Goal: Information Seeking & Learning: Learn about a topic

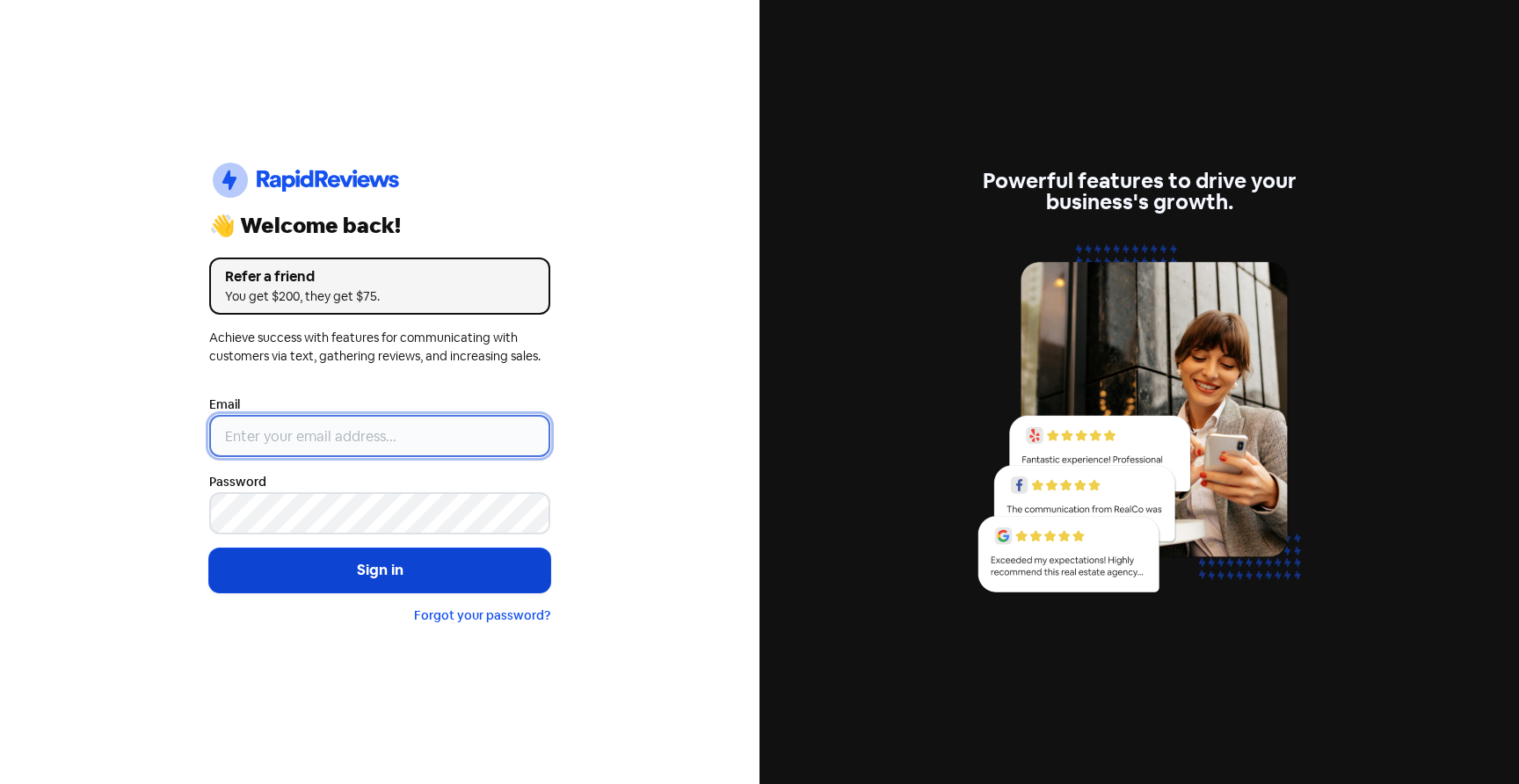
type input "[EMAIL_ADDRESS][DOMAIN_NAME]"
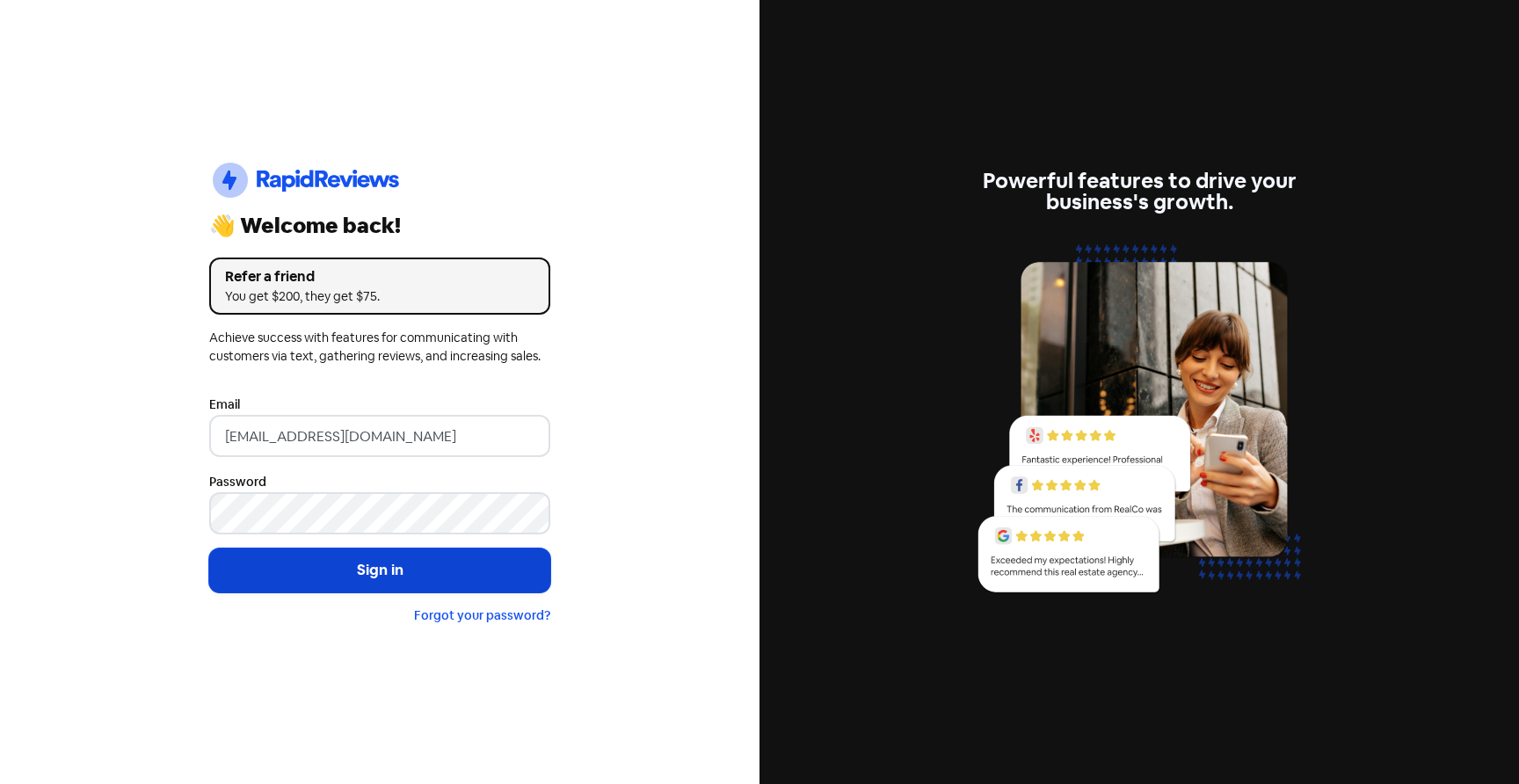
click at [338, 567] on button "Sign in" at bounding box center [380, 571] width 341 height 44
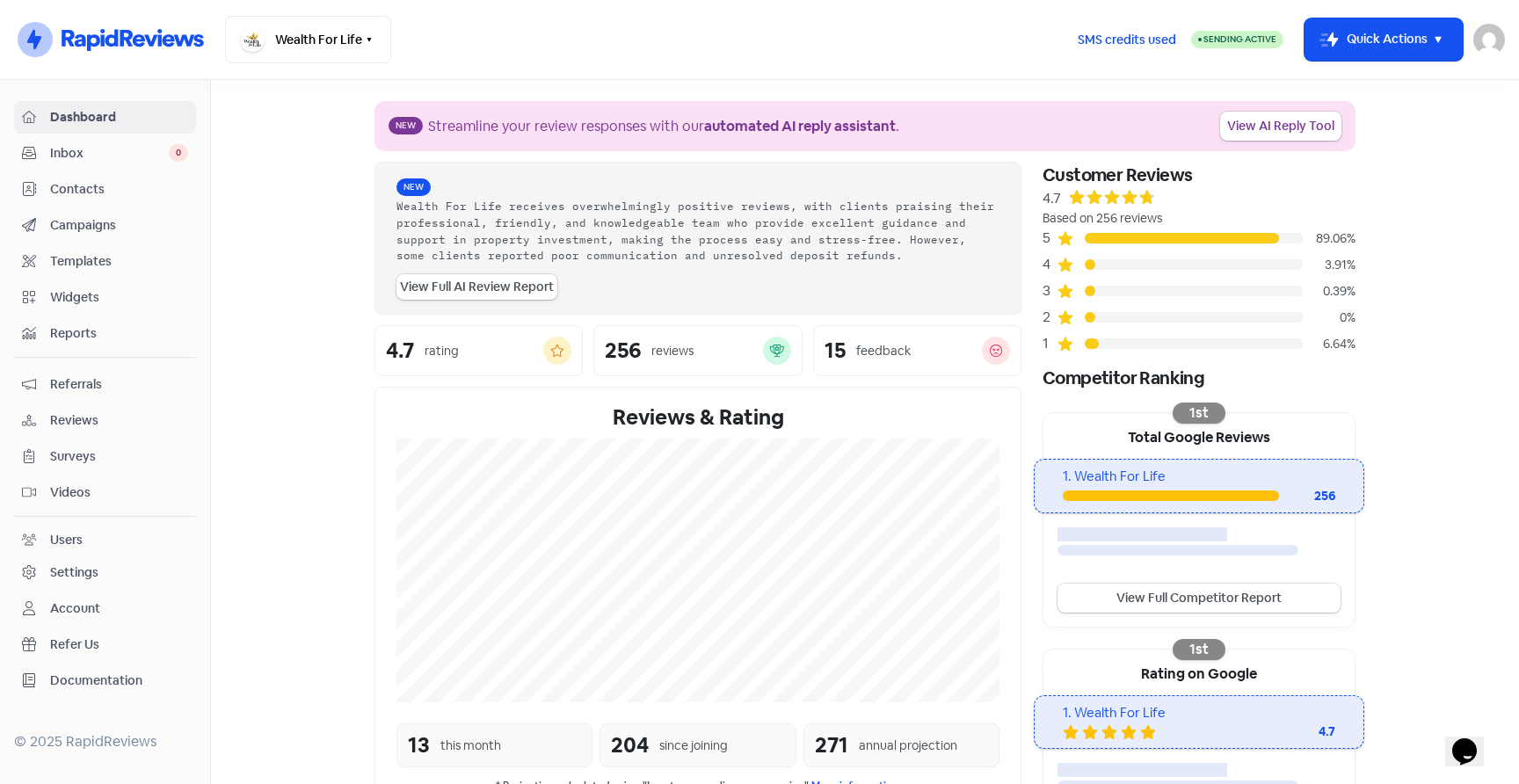
click at [95, 156] on span "Inbox" at bounding box center [110, 153] width 118 height 19
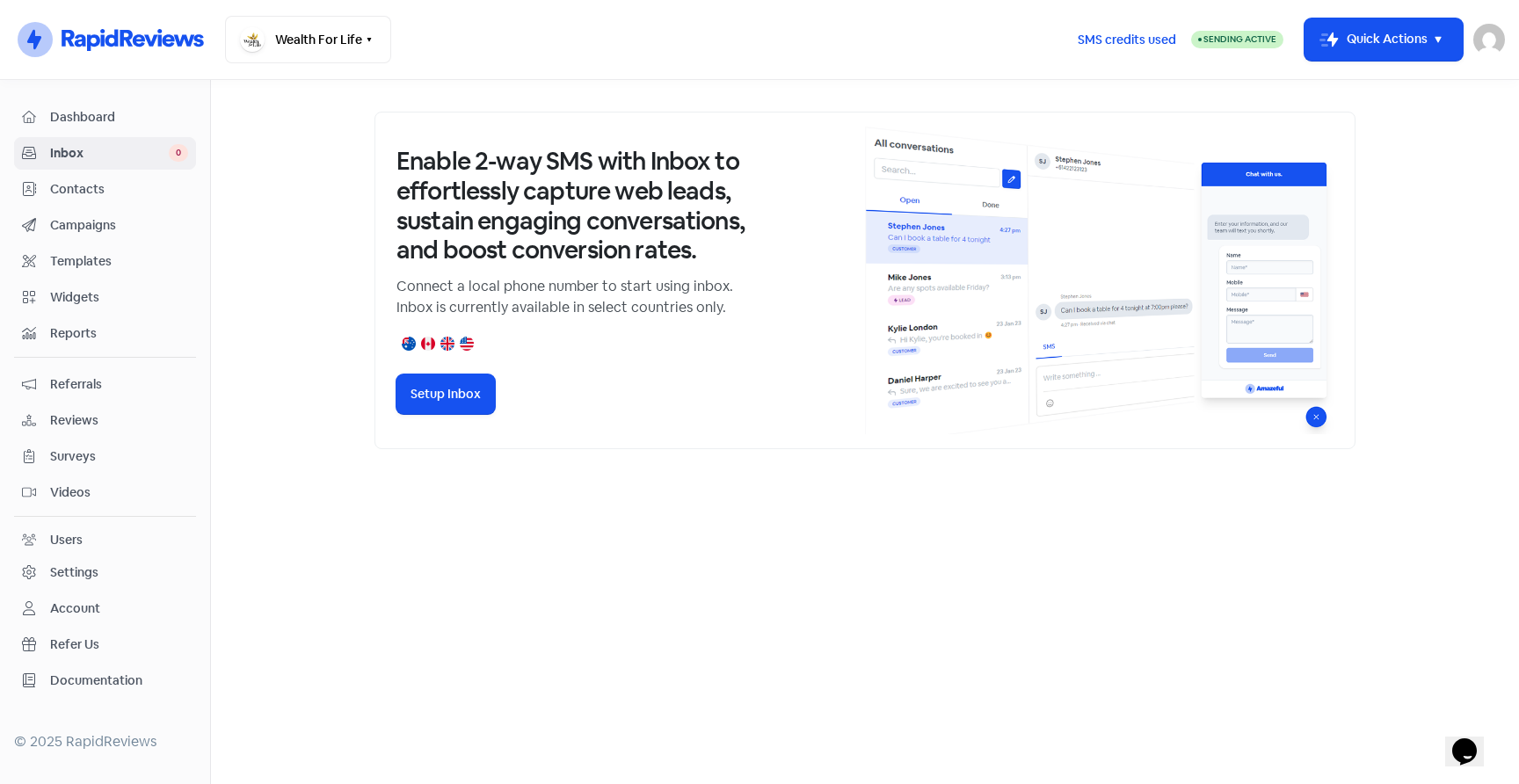
click at [97, 117] on span "Dashboard" at bounding box center [119, 117] width 138 height 19
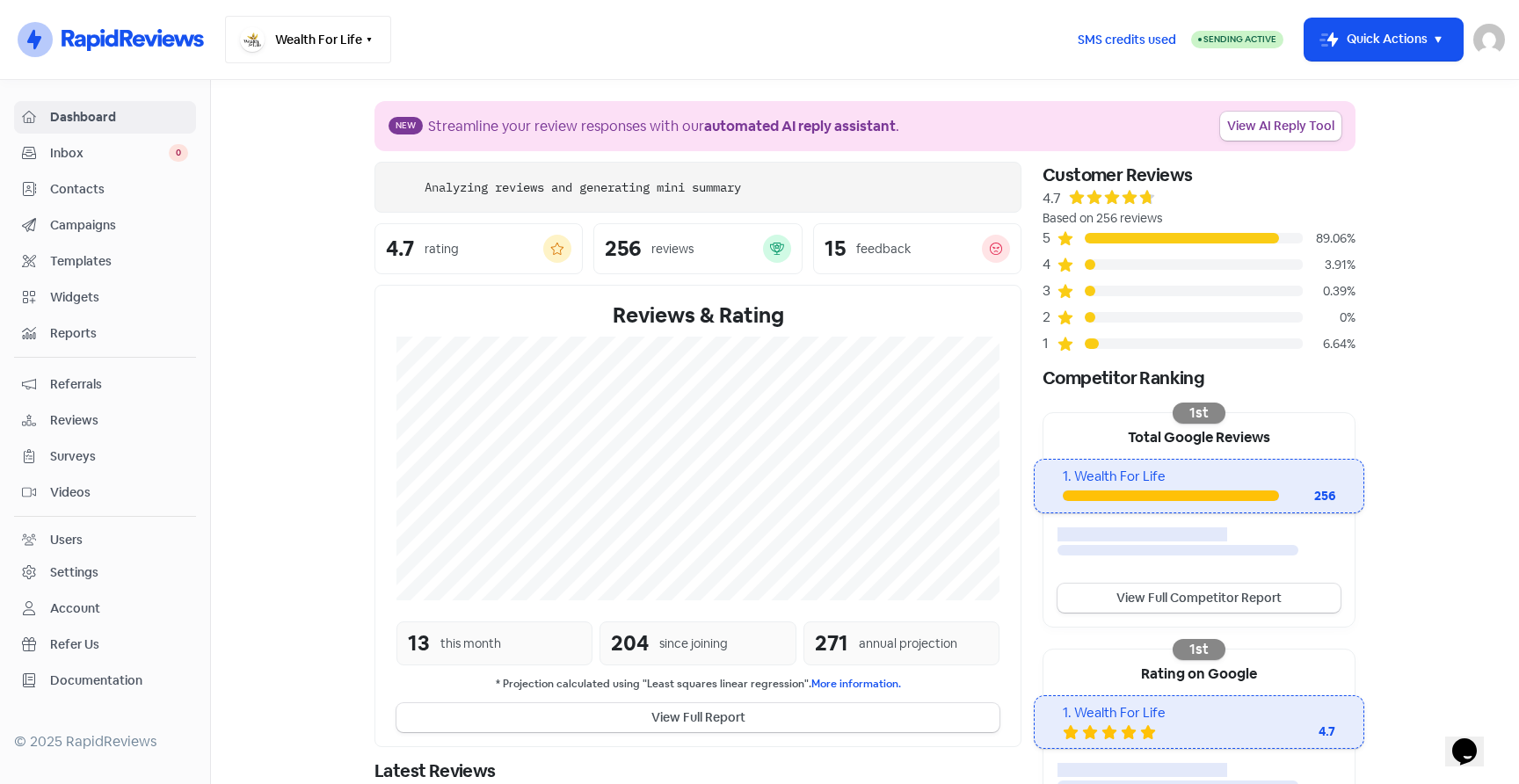
click at [376, 48] on button "Wealth For Life" at bounding box center [309, 40] width 166 height 48
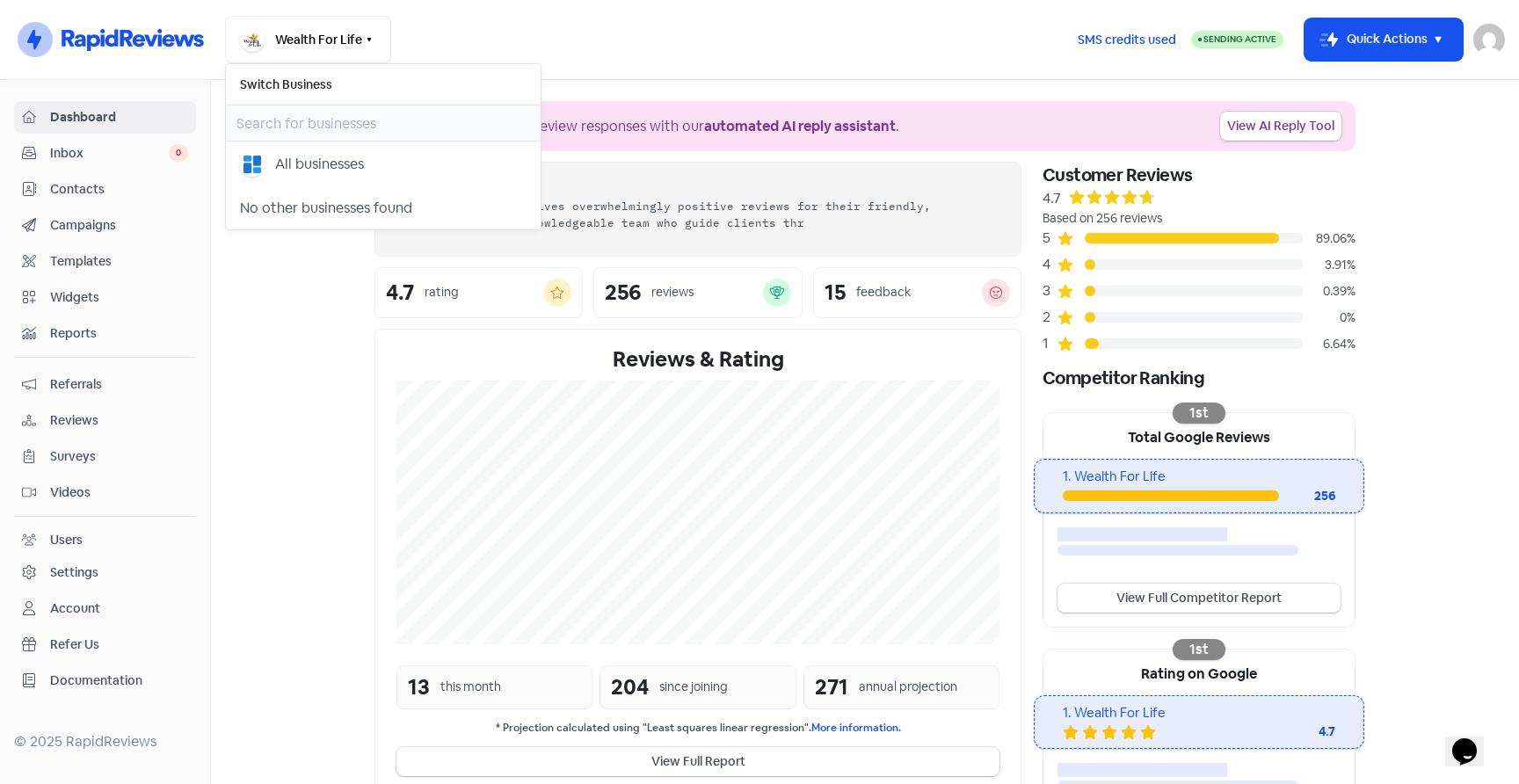
click at [456, 30] on div "Wealth For Life Switch Business All businesses No other businesses found" at bounding box center [645, 40] width 838 height 48
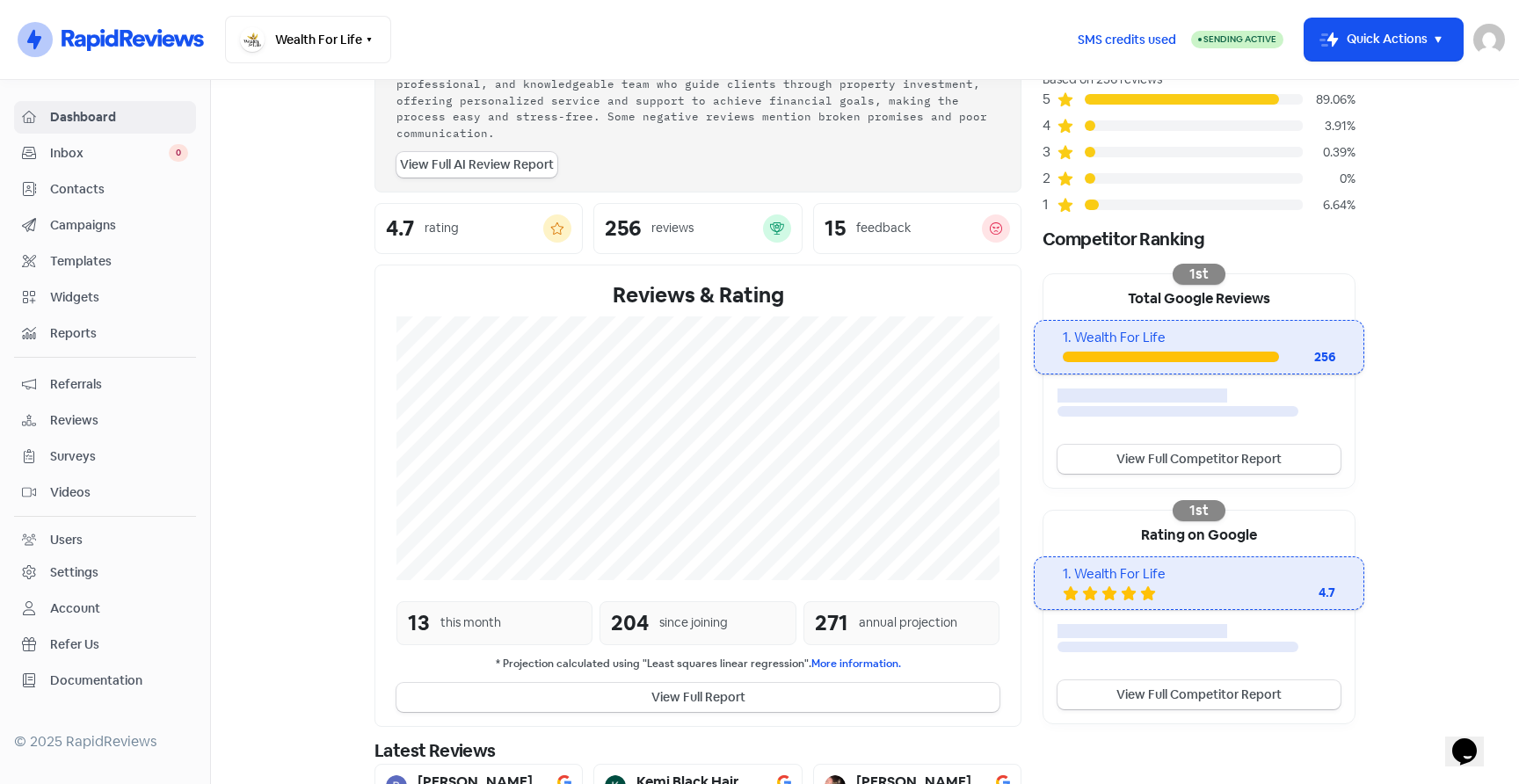
scroll to position [296, 0]
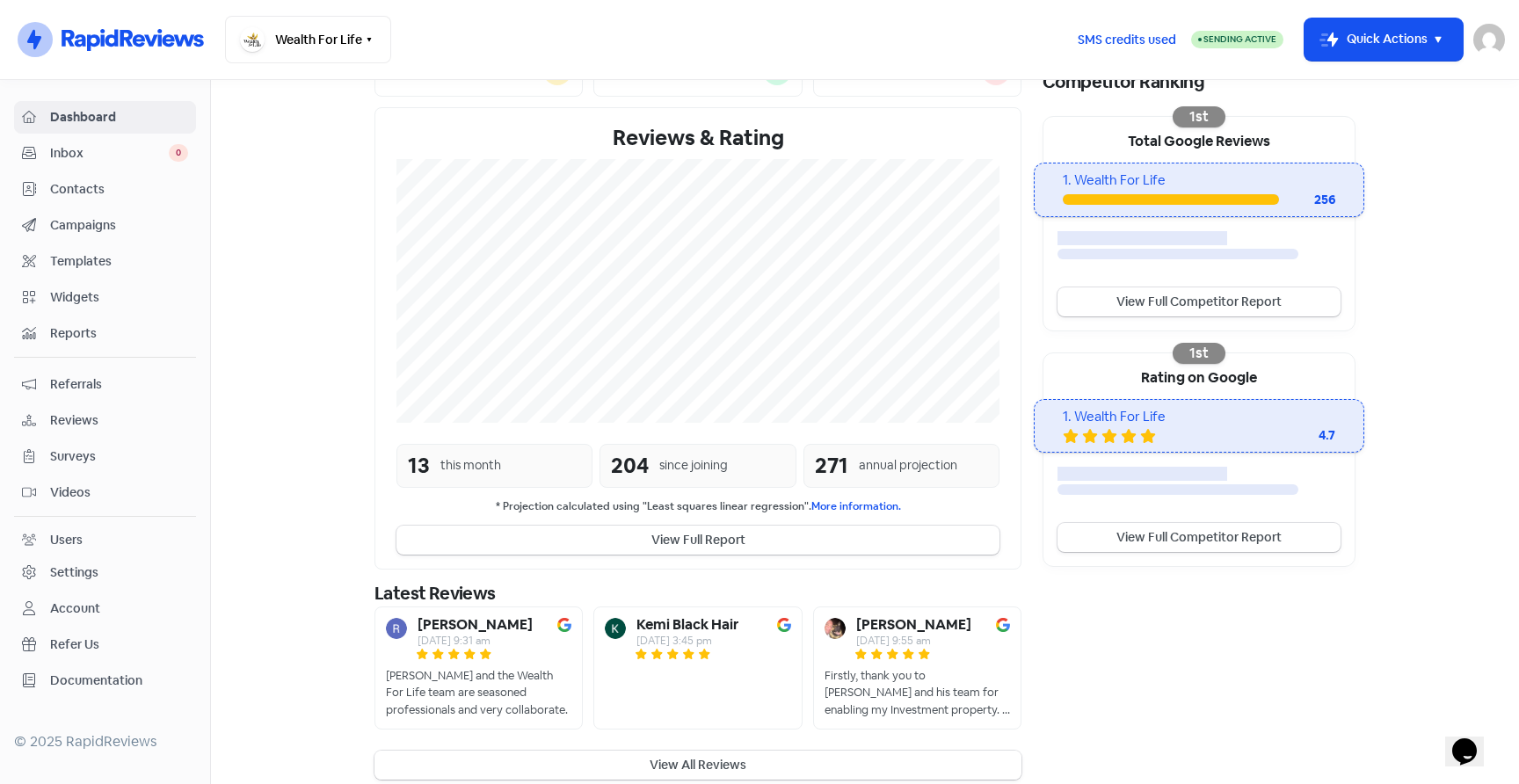
click at [775, 750] on button "View All Reviews" at bounding box center [698, 765] width 647 height 29
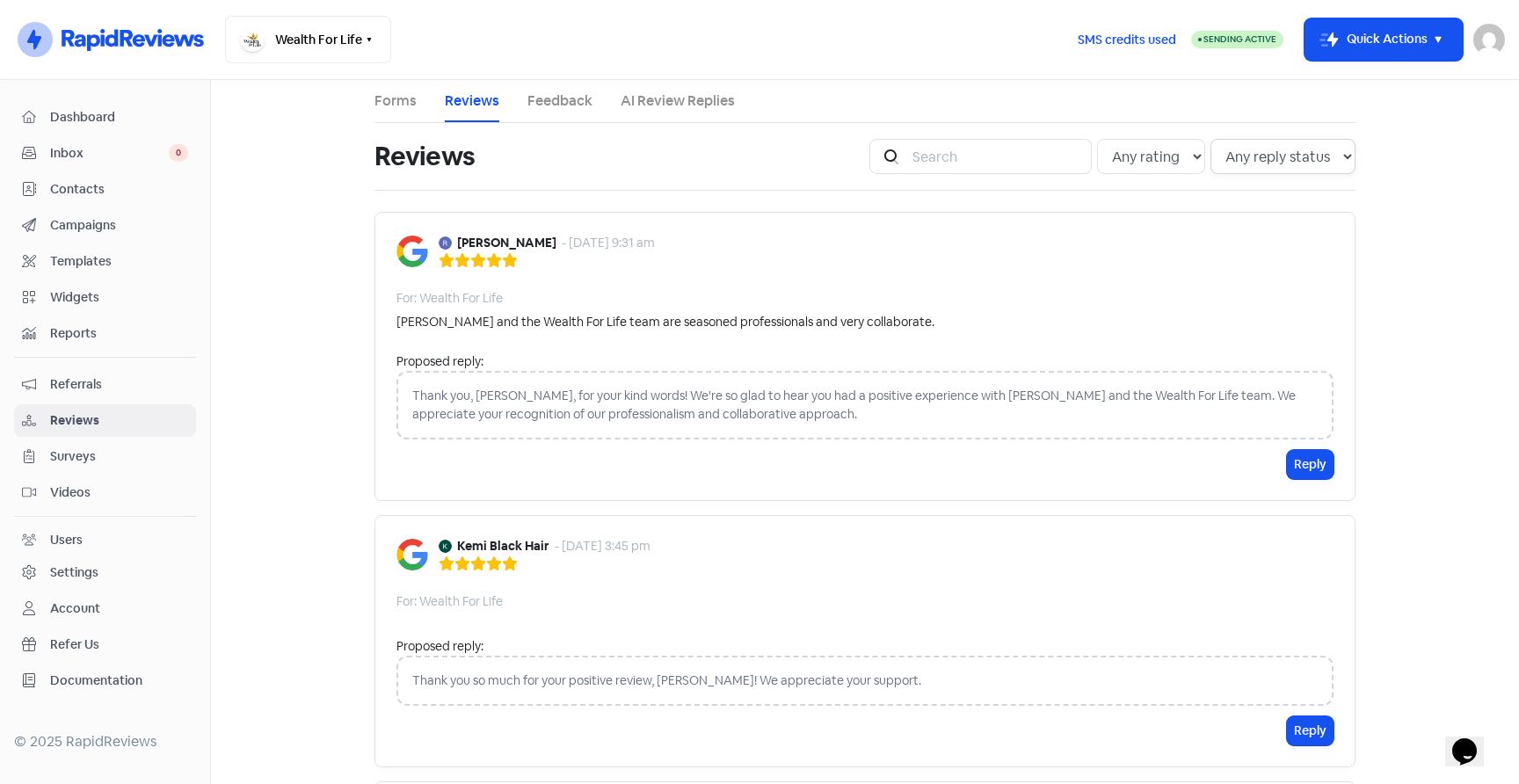
click at [1344, 161] on select "Any reply status Has reply No reply" at bounding box center [1283, 156] width 145 height 35
click at [1211, 139] on select "Any reply status Has reply No reply" at bounding box center [1283, 156] width 145 height 35
click at [472, 101] on link "Reviews" at bounding box center [472, 101] width 55 height 21
click at [1039, 152] on input "search" at bounding box center [996, 156] width 190 height 35
click at [475, 96] on link "Reviews" at bounding box center [472, 101] width 55 height 21
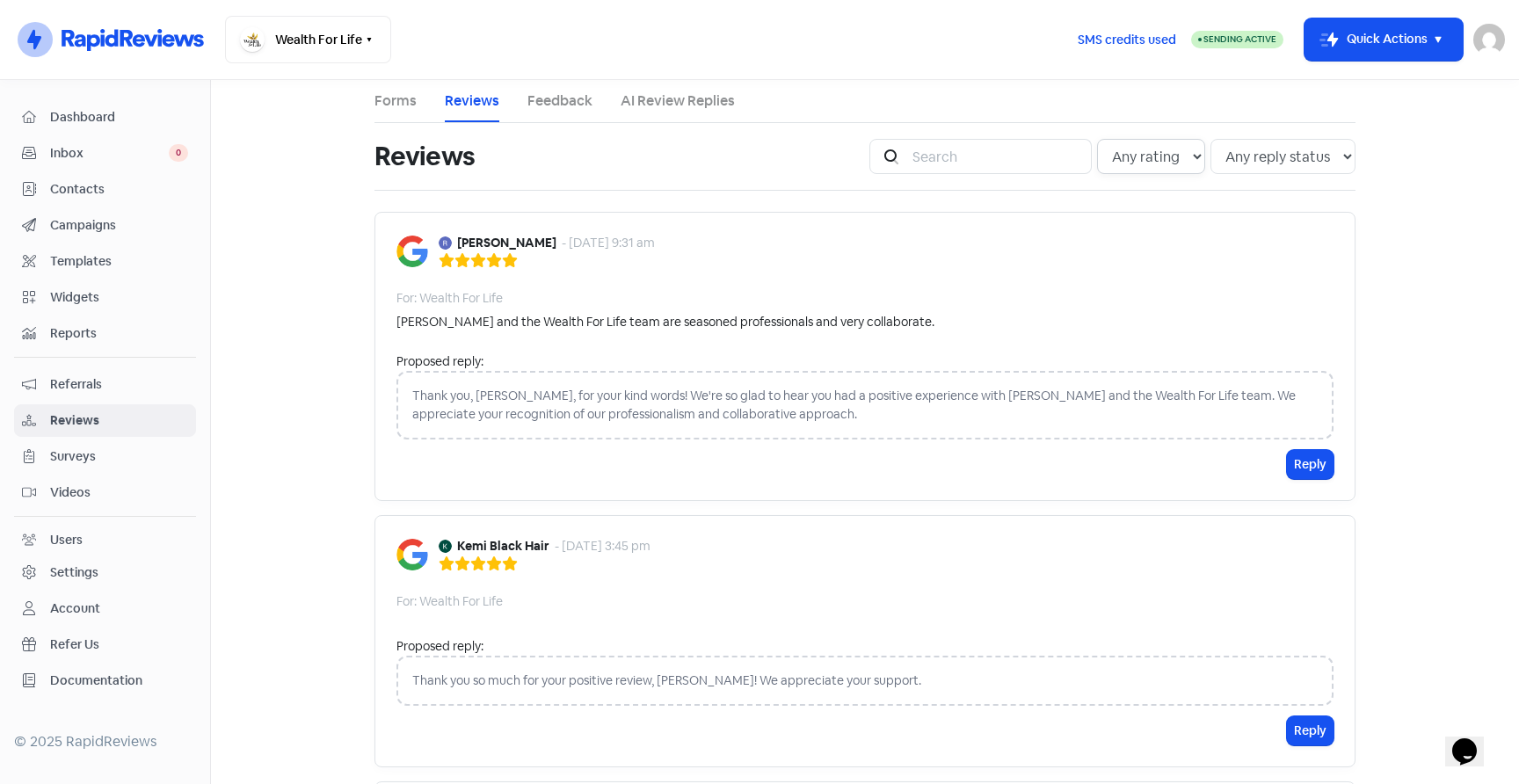
click at [1195, 159] on select "Any rating 5 star 4 star 3 star 2 star 1 star" at bounding box center [1151, 156] width 108 height 35
click at [1100, 139] on select "Any rating 5 star 4 star 3 star 2 star 1 star" at bounding box center [1151, 156] width 108 height 35
click at [1341, 156] on select "Any reply status Has reply No reply" at bounding box center [1283, 156] width 145 height 35
click at [1211, 139] on select "Any reply status Has reply No reply" at bounding box center [1283, 156] width 145 height 35
click at [1439, 42] on icon "button" at bounding box center [1439, 40] width 21 height 21
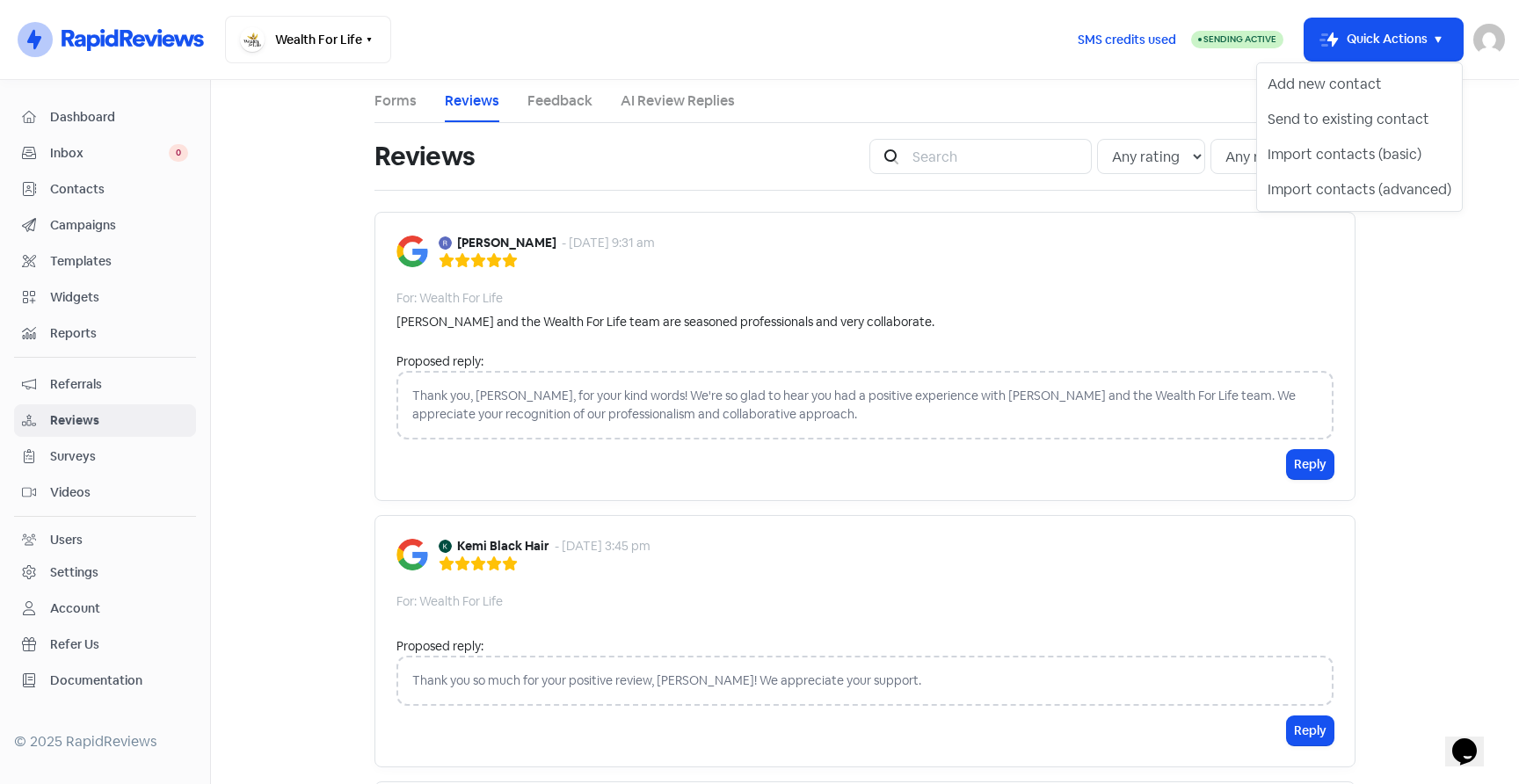
click at [1440, 288] on main "Forms Reviews Feedback AI Review Replies Reviews Icon For Search Any rating 5 s…" at bounding box center [866, 431] width 1309 height 704
click at [127, 413] on span "Reviews" at bounding box center [119, 420] width 138 height 19
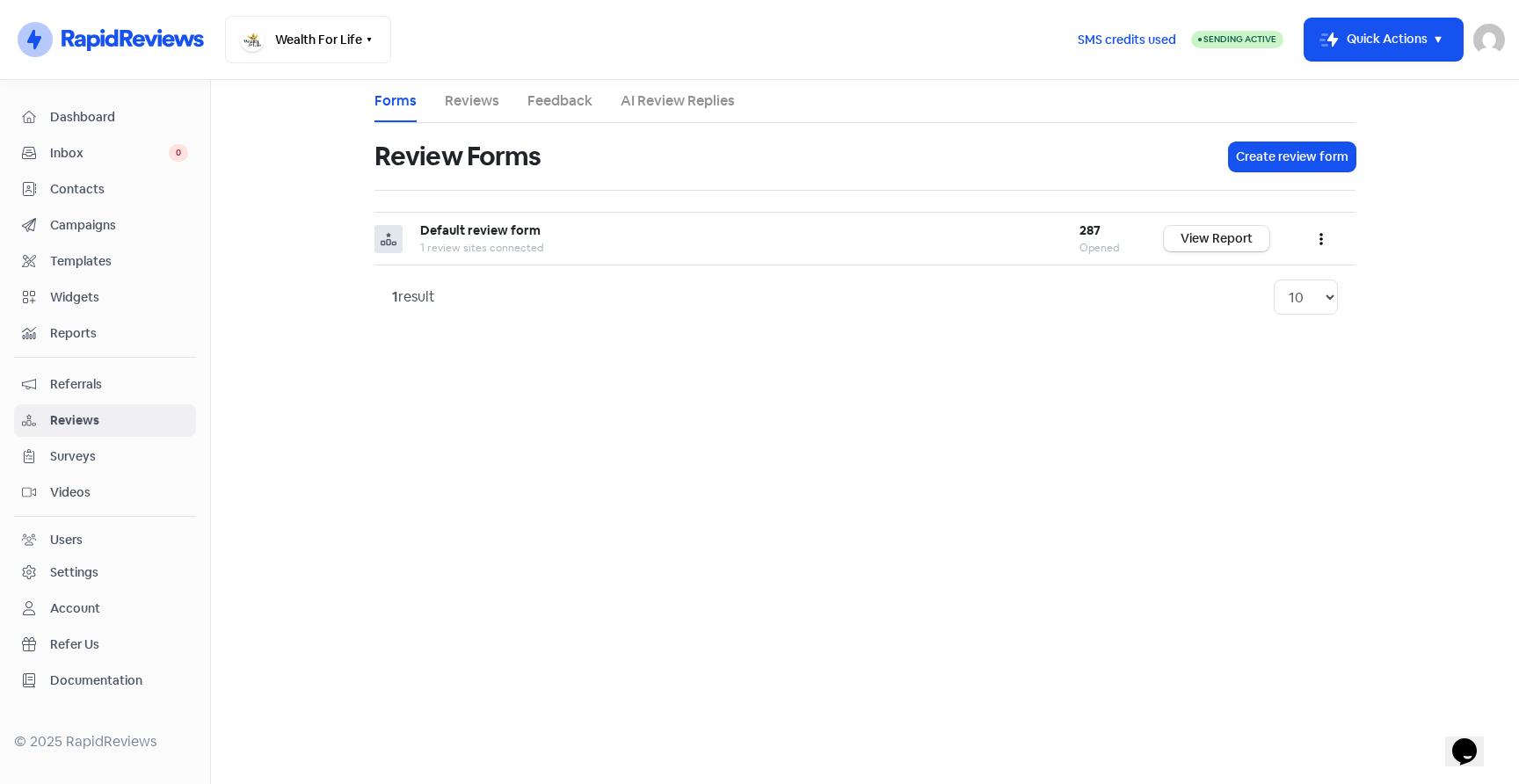
click at [127, 413] on span "Reviews" at bounding box center [119, 420] width 138 height 19
click at [463, 110] on link "Reviews" at bounding box center [472, 101] width 55 height 21
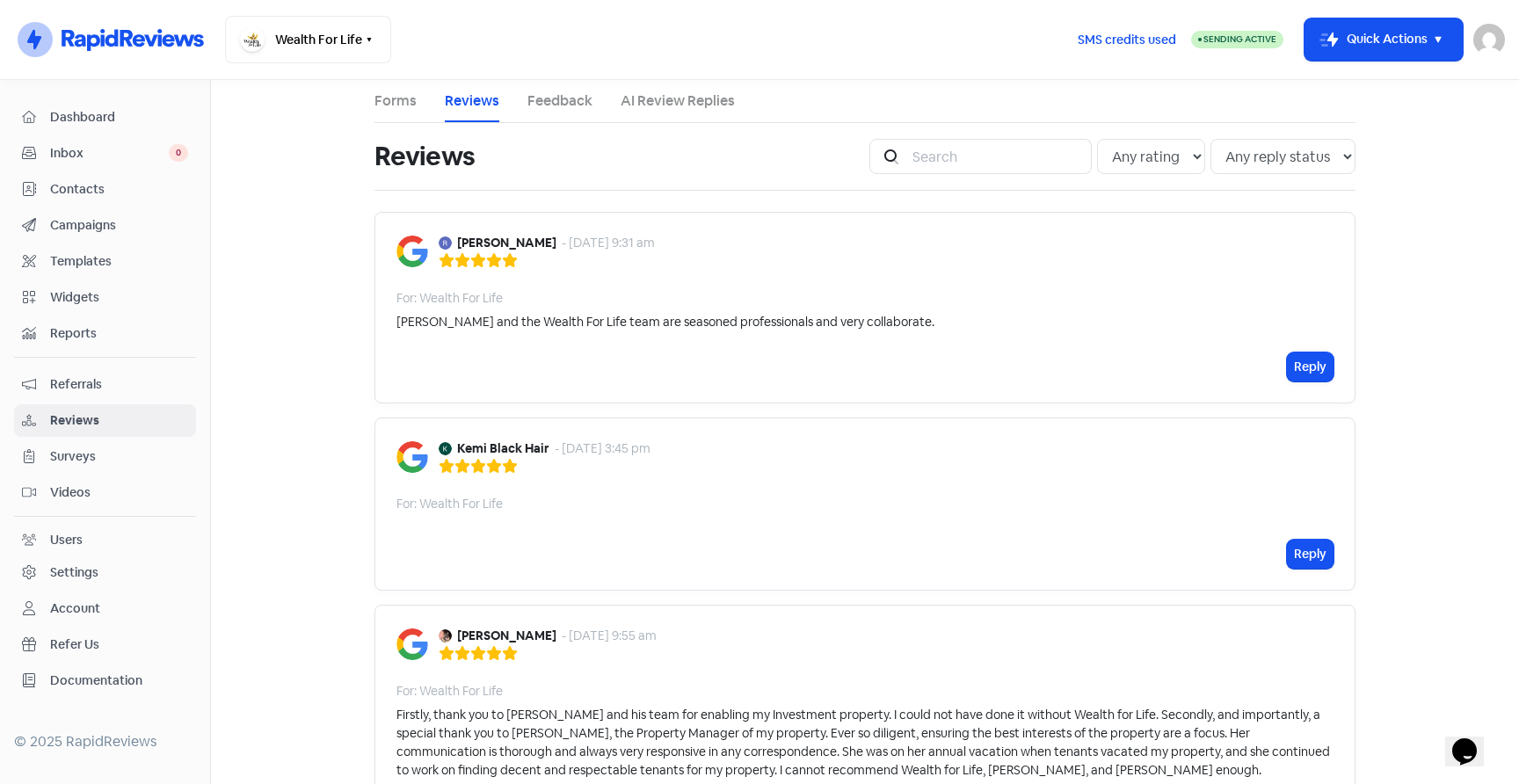
click at [103, 118] on span "Dashboard" at bounding box center [119, 117] width 138 height 19
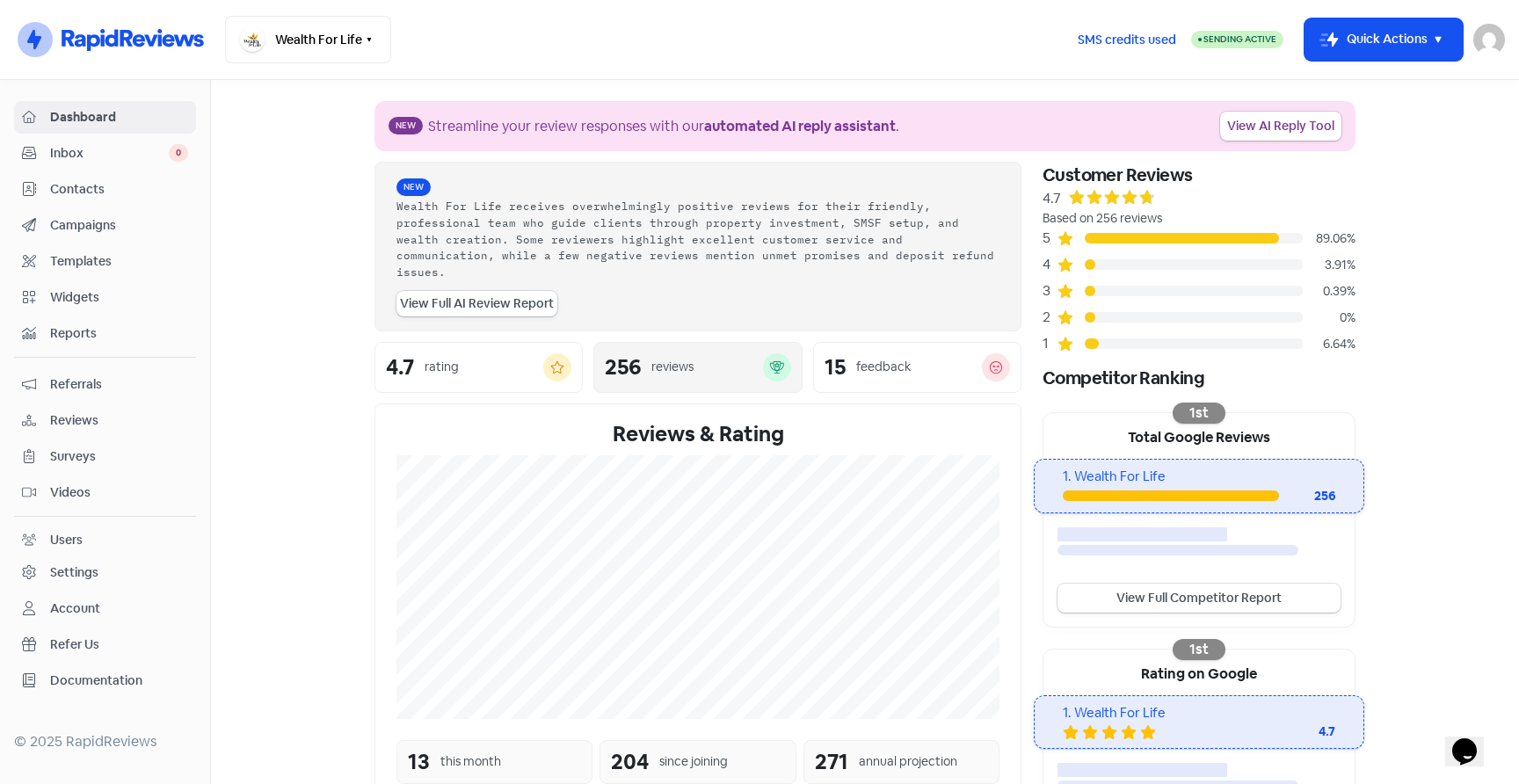
click at [655, 358] on div "reviews" at bounding box center [673, 367] width 42 height 19
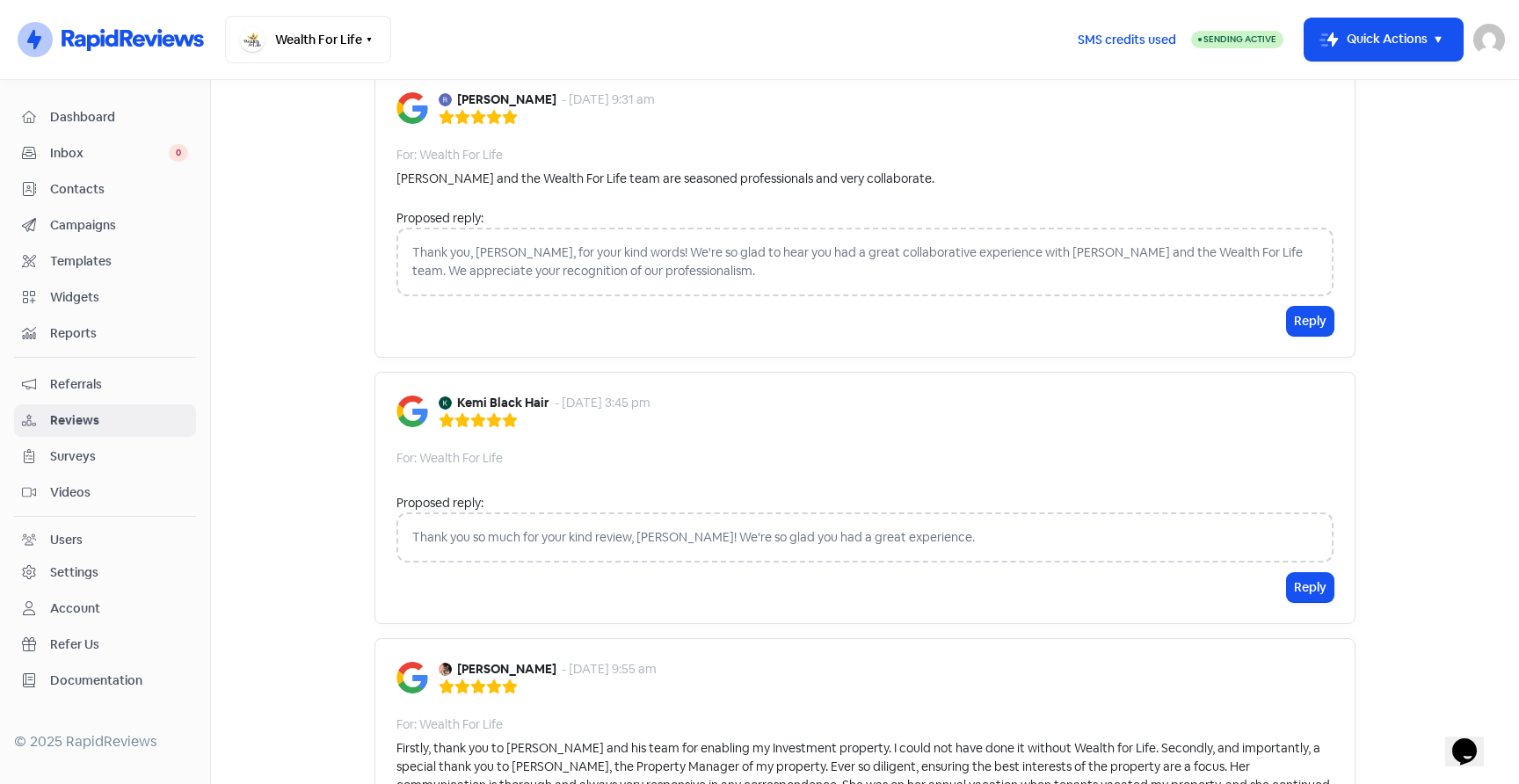
scroll to position [124, 0]
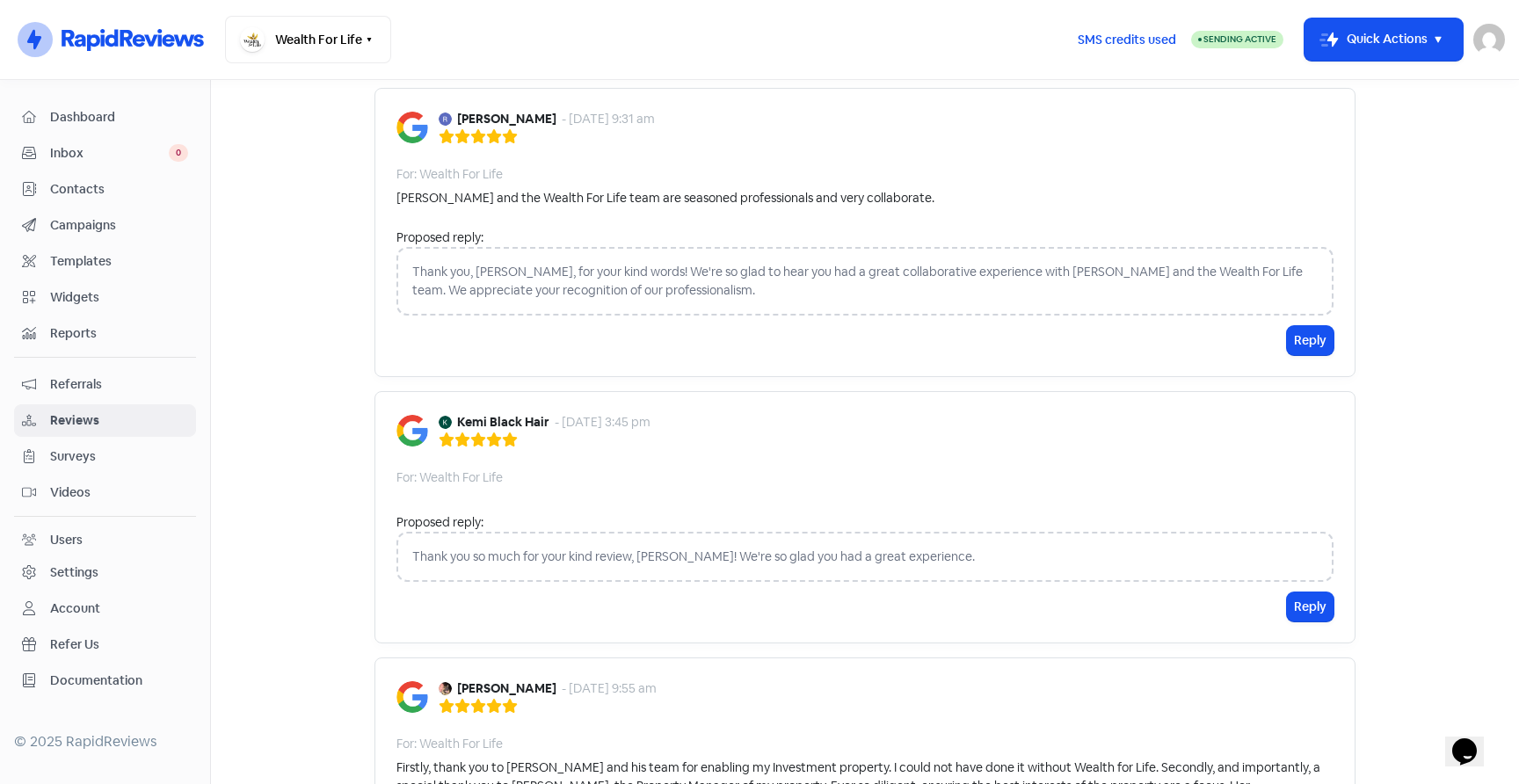
click at [88, 122] on span "Dashboard" at bounding box center [119, 117] width 138 height 19
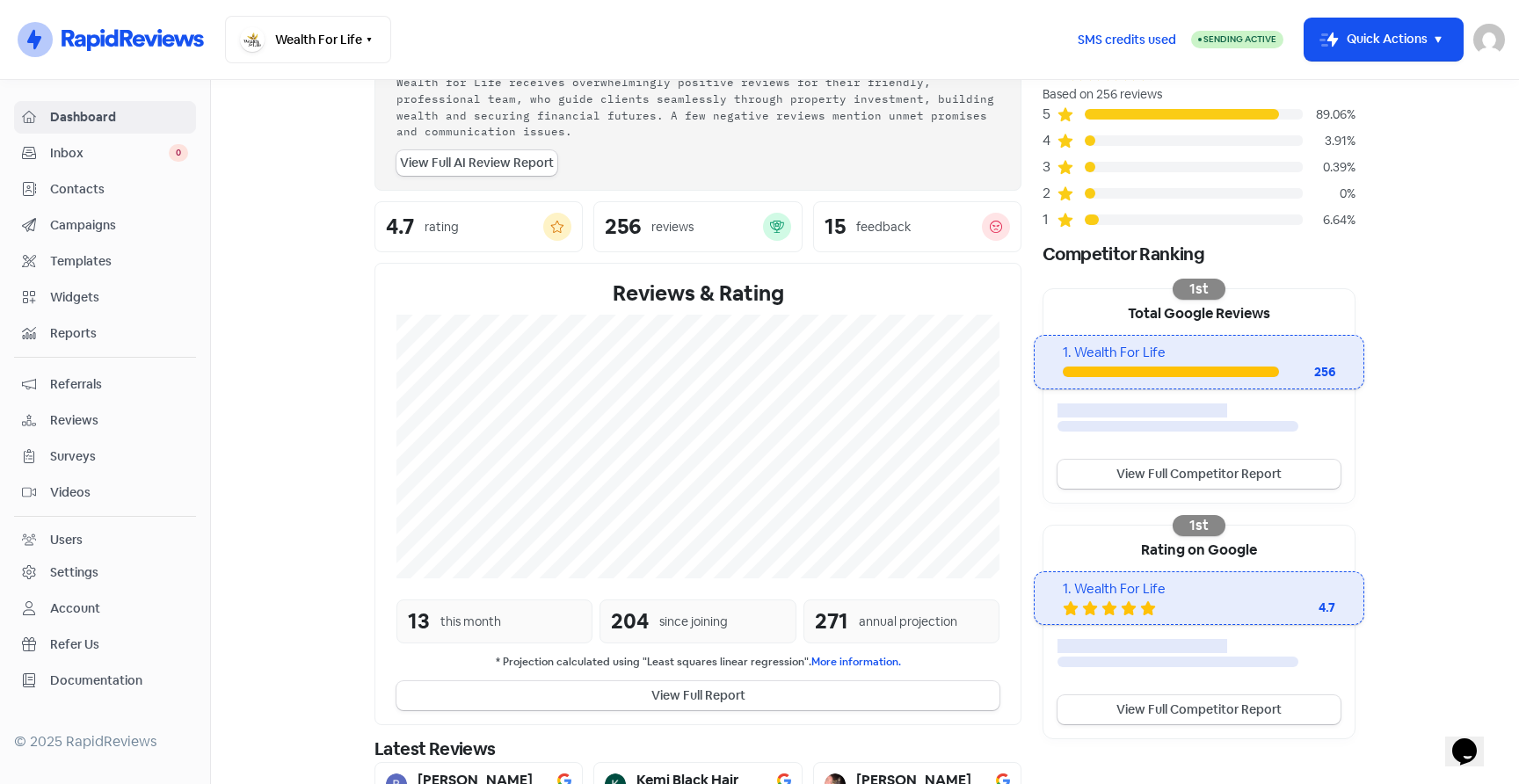
scroll to position [123, 0]
click at [1273, 473] on link "View Full Competitor Report" at bounding box center [1199, 475] width 283 height 29
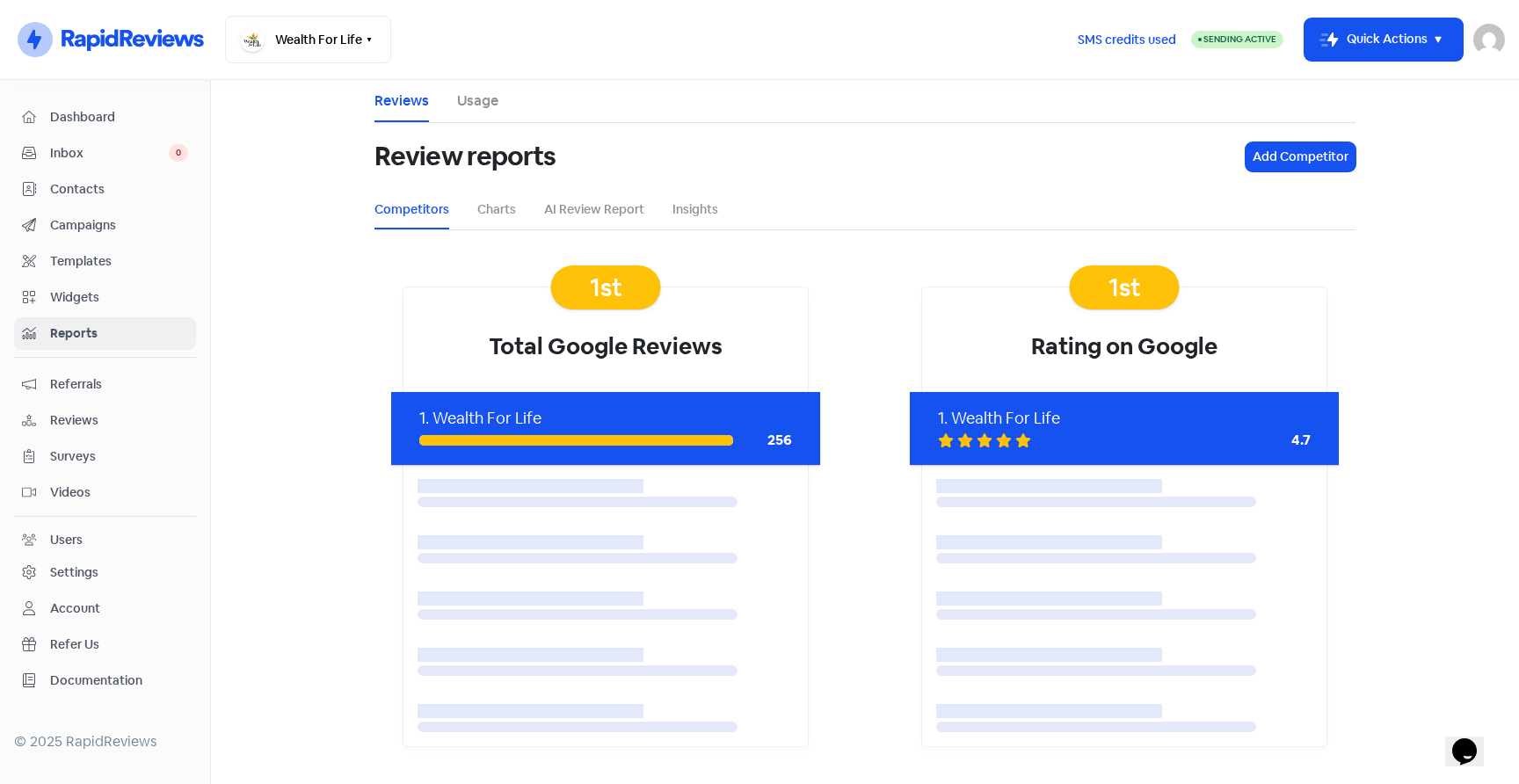
click at [715, 430] on div "256" at bounding box center [606, 440] width 373 height 21
click at [410, 96] on link "Reviews" at bounding box center [402, 101] width 55 height 21
click at [105, 158] on span "Inbox" at bounding box center [110, 153] width 118 height 19
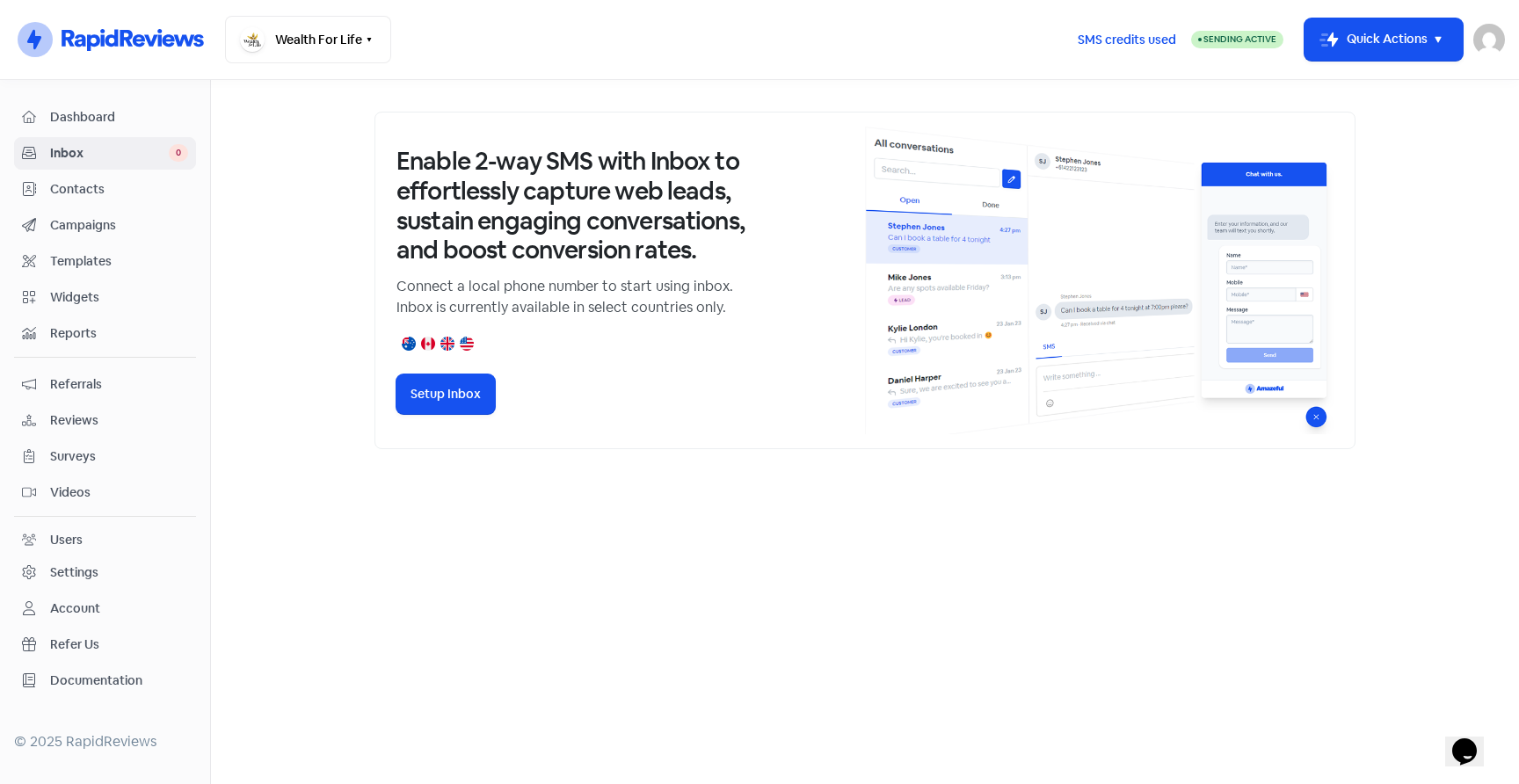
click at [82, 422] on span "Reviews" at bounding box center [119, 420] width 138 height 19
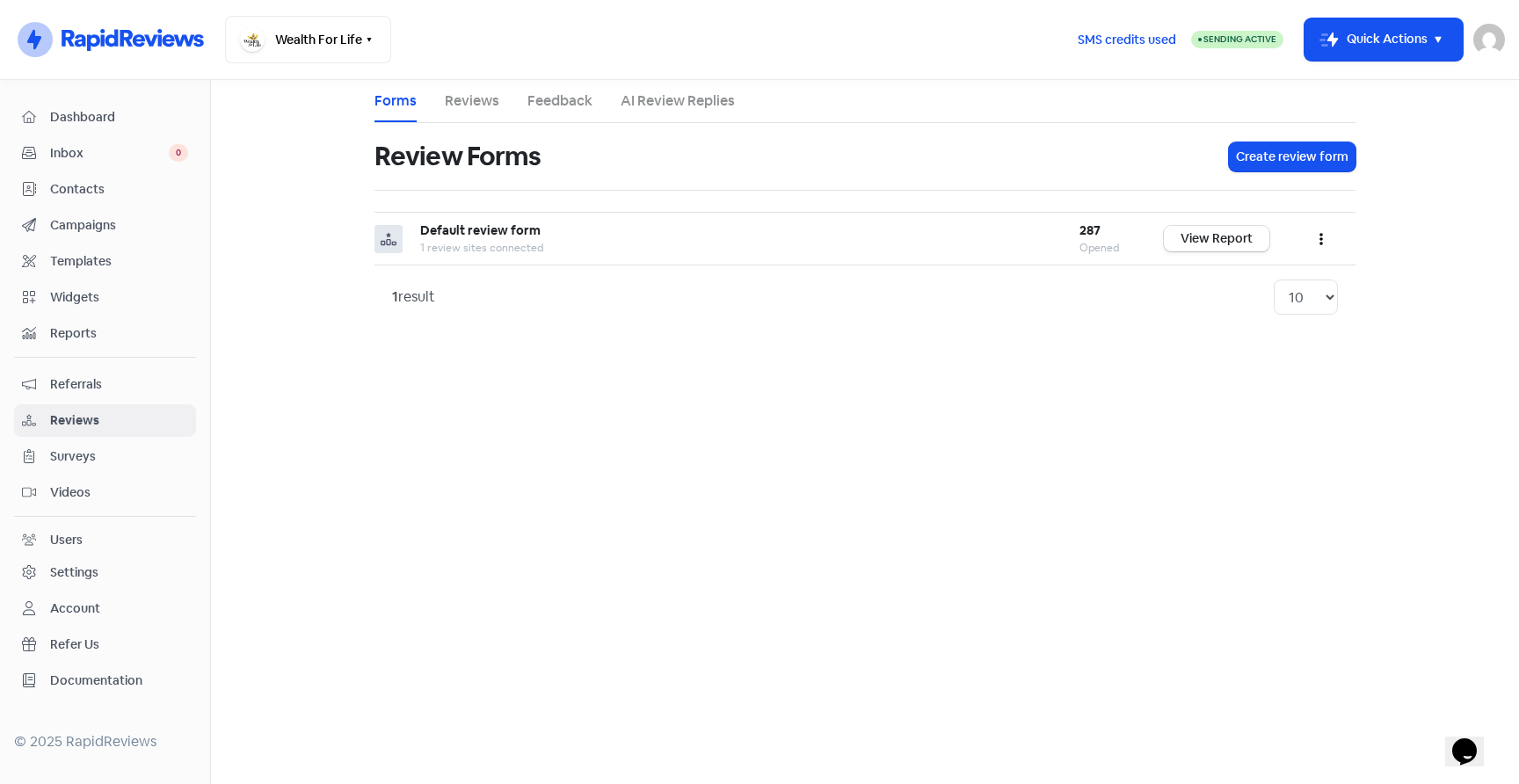
click at [488, 91] on link "Reviews" at bounding box center [472, 101] width 55 height 21
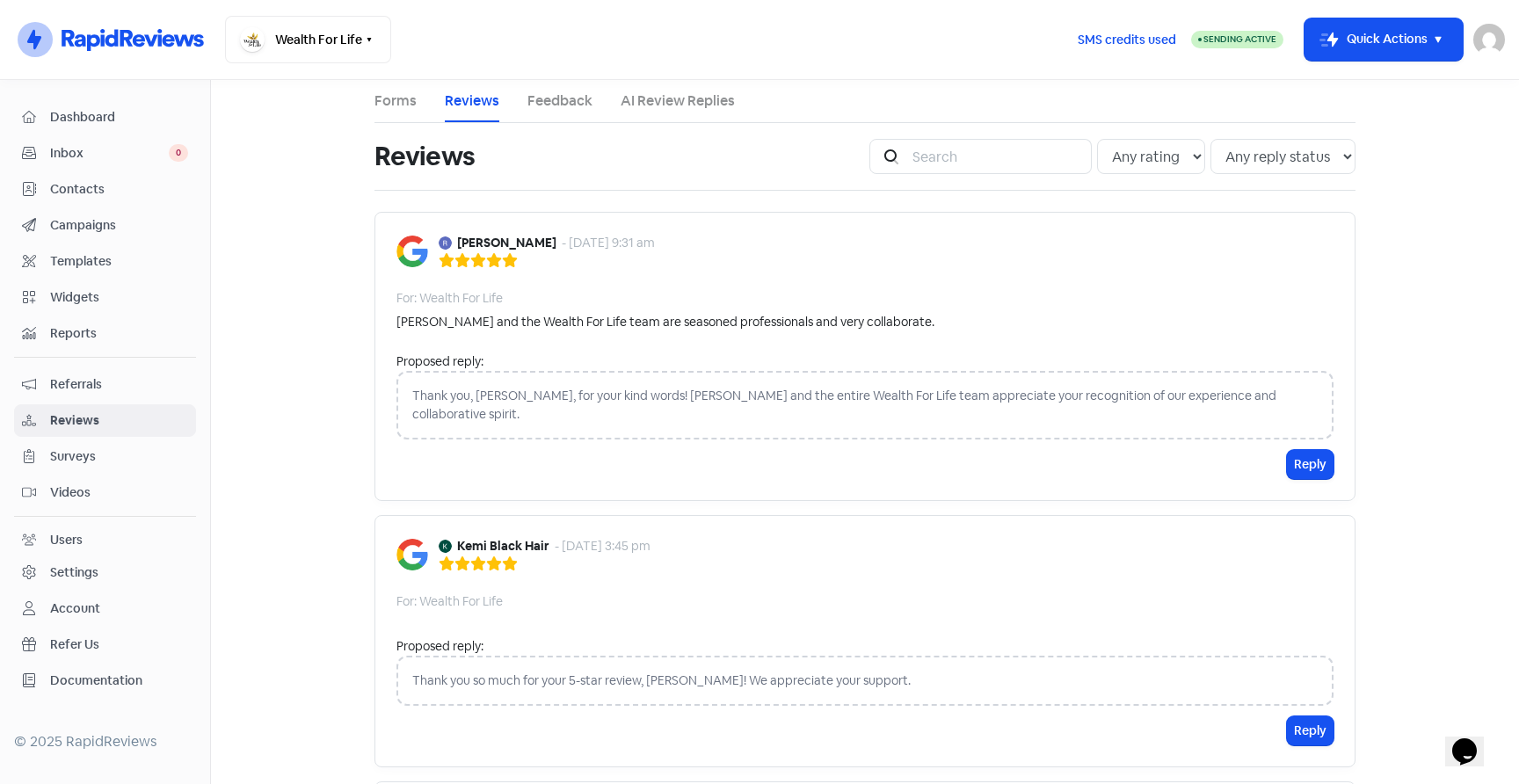
click at [80, 151] on span "Inbox" at bounding box center [110, 153] width 118 height 19
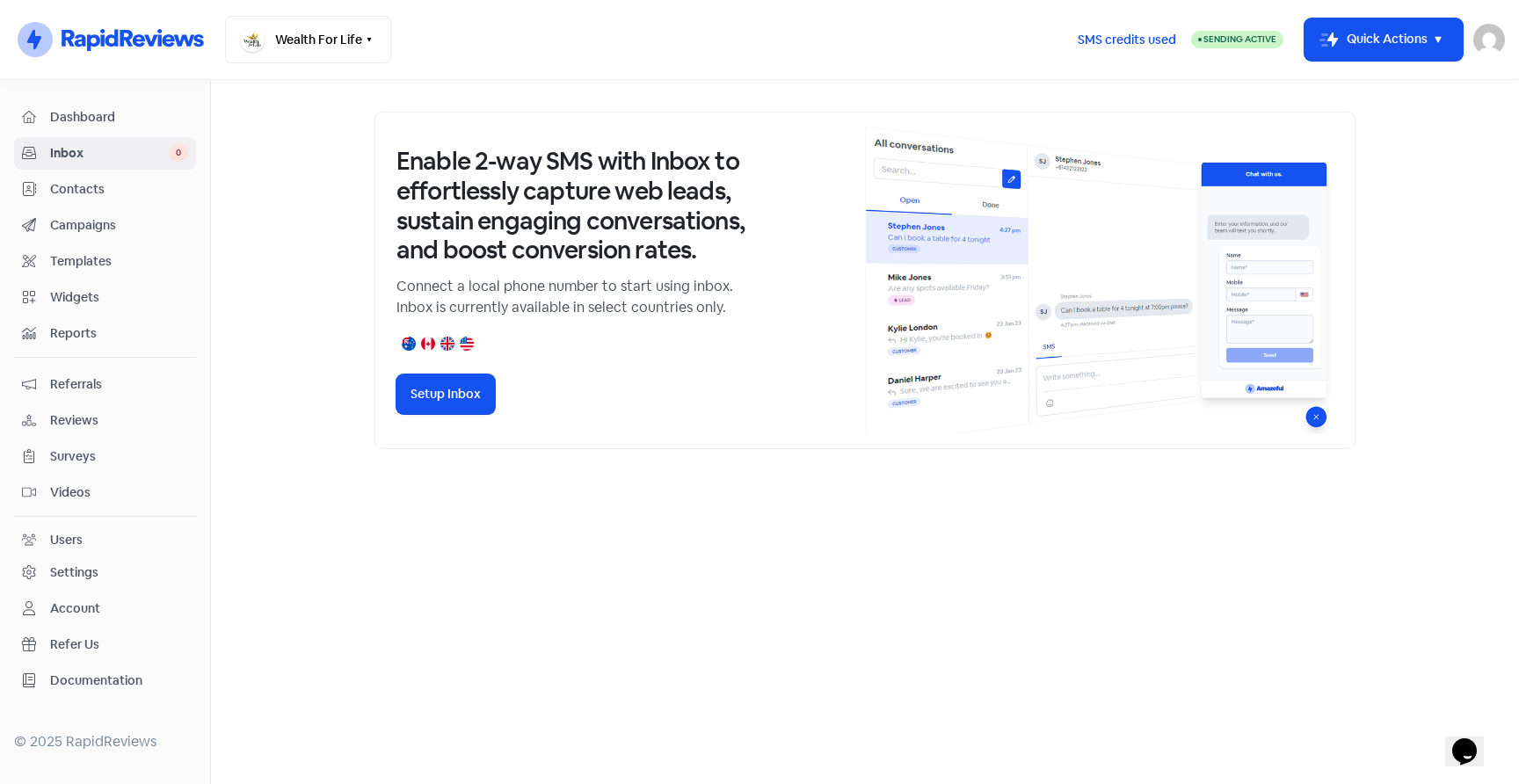
click at [93, 415] on span "Reviews" at bounding box center [119, 420] width 138 height 19
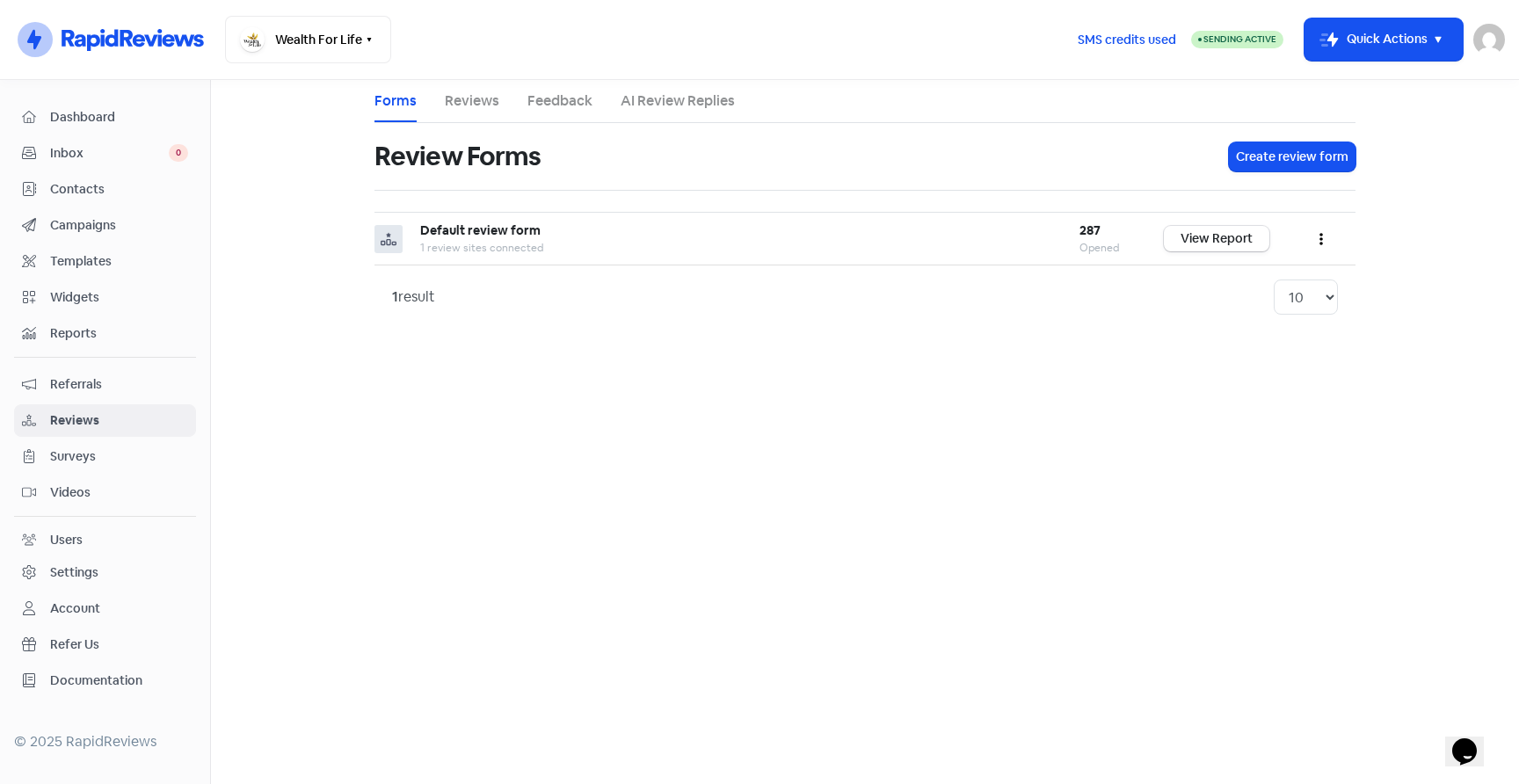
click at [483, 94] on link "Reviews" at bounding box center [472, 101] width 55 height 21
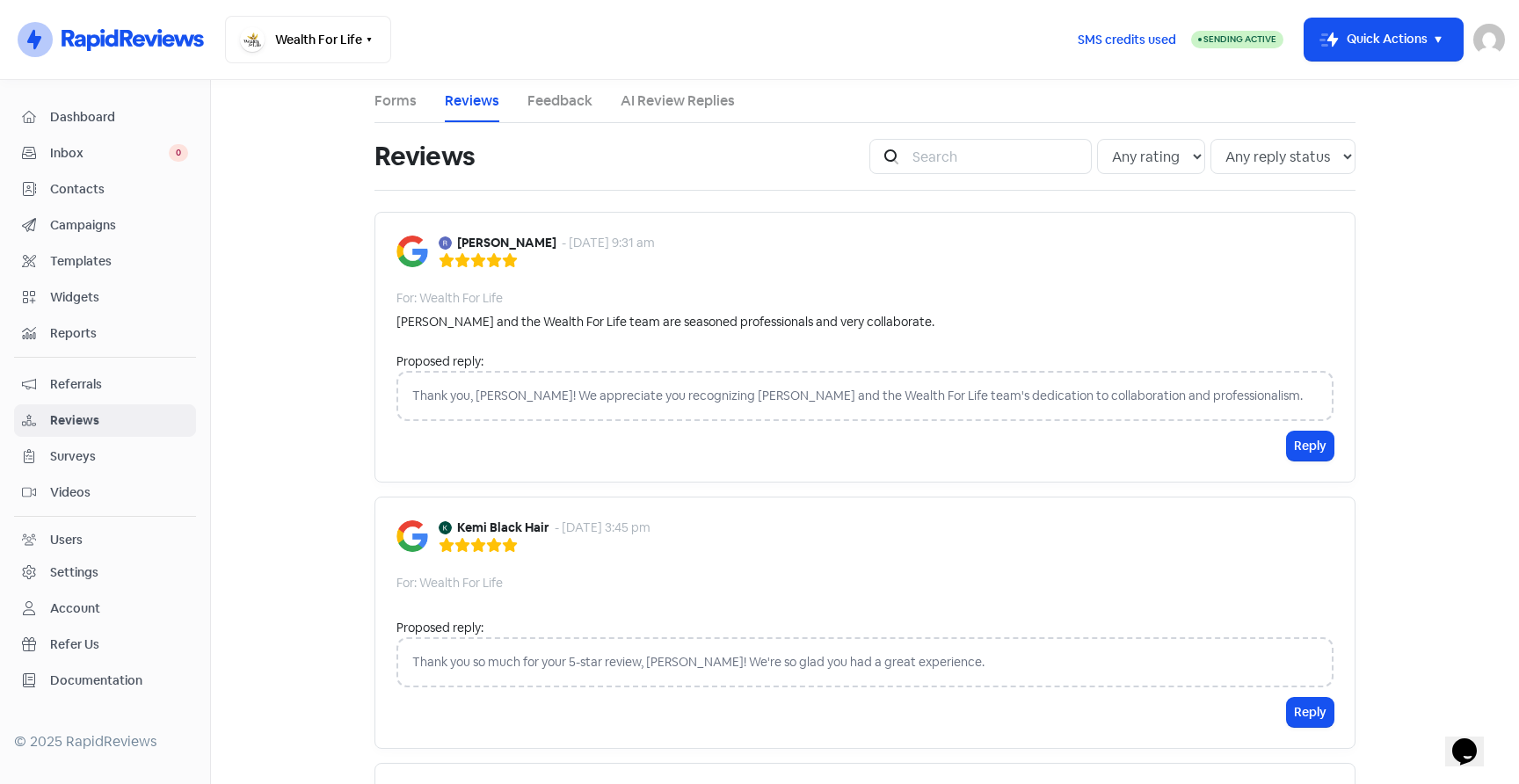
click at [121, 122] on span "Dashboard" at bounding box center [119, 117] width 138 height 19
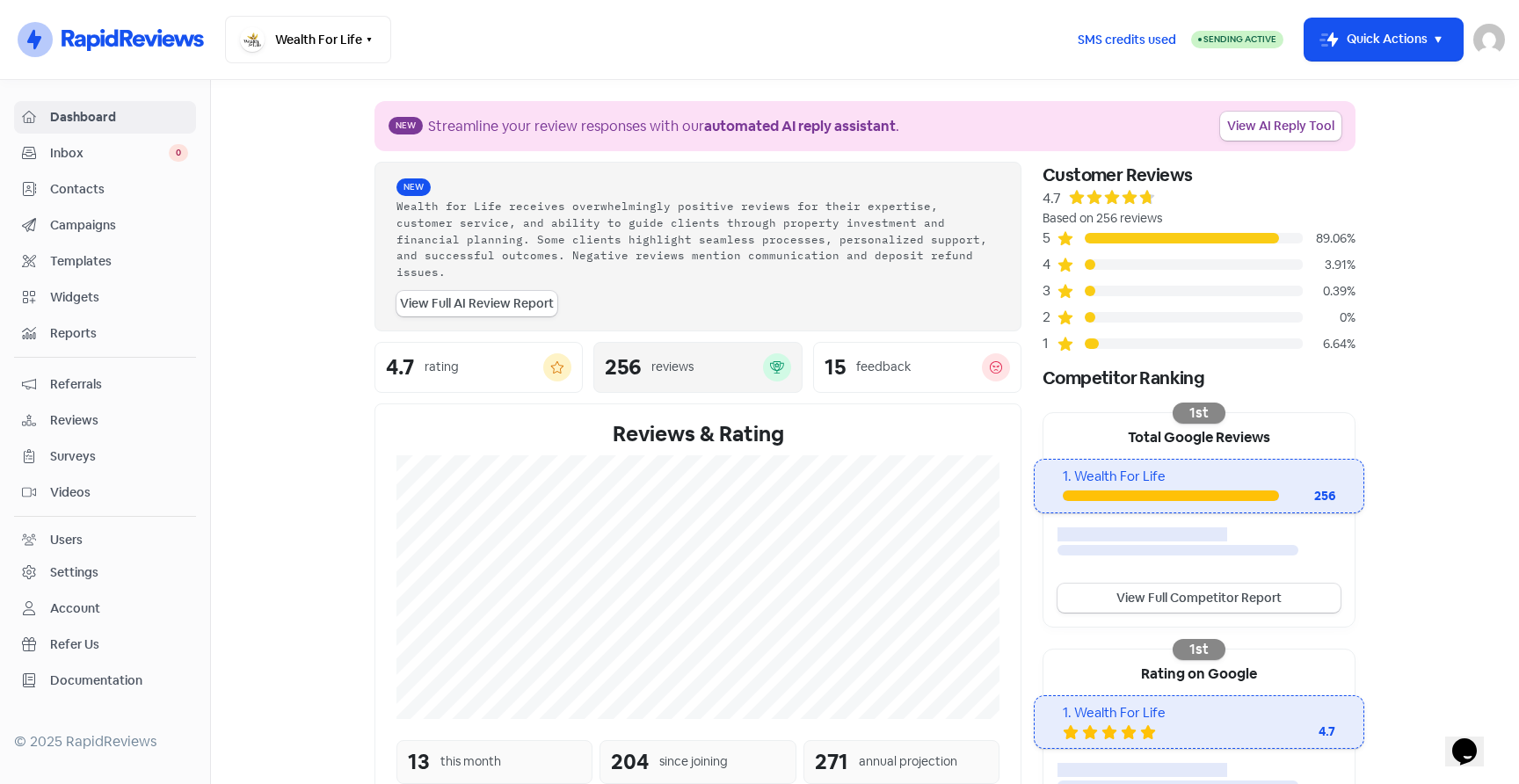
click at [668, 358] on div "reviews" at bounding box center [673, 367] width 42 height 19
